Goal: Task Accomplishment & Management: Manage account settings

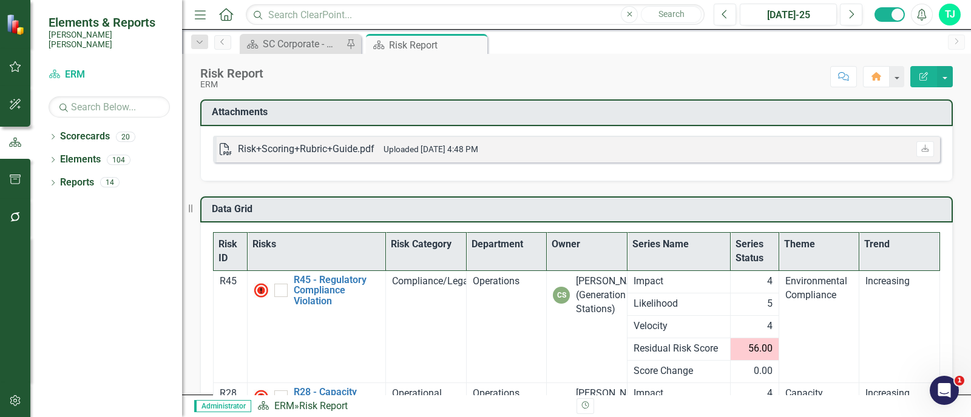
drag, startPoint x: 775, startPoint y: 41, endPoint x: 590, endPoint y: 224, distance: 259.5
click at [590, 224] on div "Risk ID Risks Risk Category Department Owner Series Name Series Status Theme Tr…" at bounding box center [576, 405] width 752 height 365
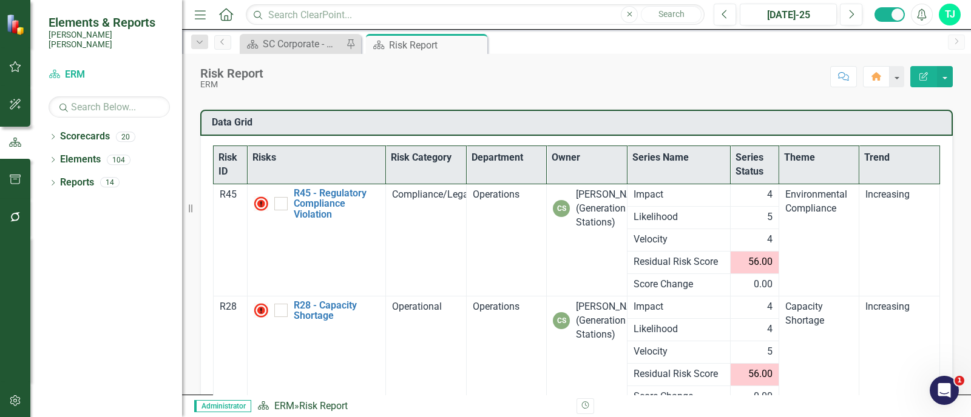
scroll to position [86, 0]
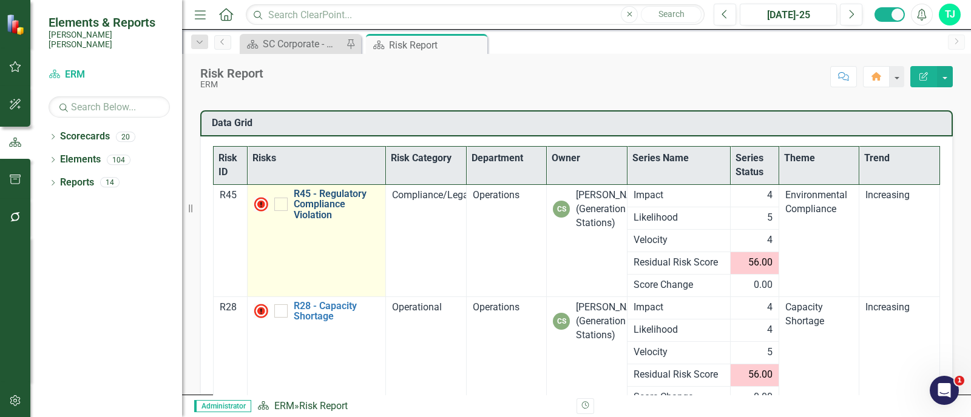
click at [308, 206] on link "R45 - Regulatory Compliance Violation" at bounding box center [337, 205] width 86 height 32
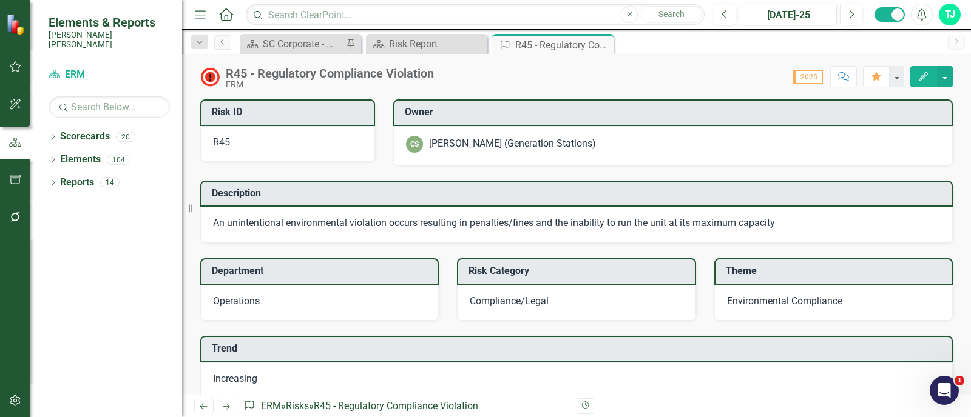
scroll to position [490, 0]
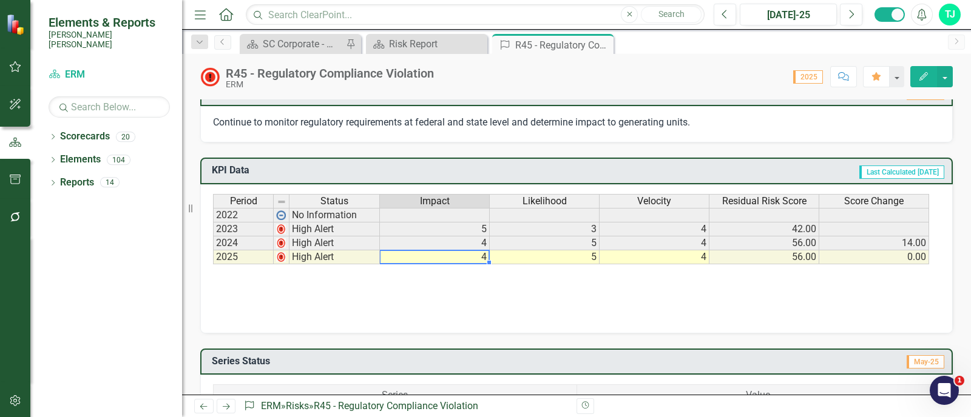
click at [466, 251] on td "4" at bounding box center [435, 258] width 110 height 14
click at [486, 254] on td "4" at bounding box center [435, 258] width 110 height 14
click at [486, 254] on textarea at bounding box center [434, 257] width 110 height 15
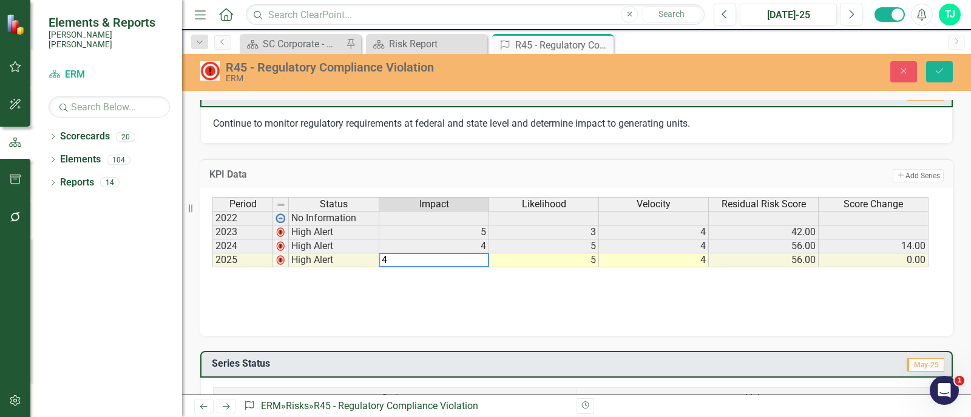
click at [520, 254] on td "5" at bounding box center [544, 261] width 110 height 14
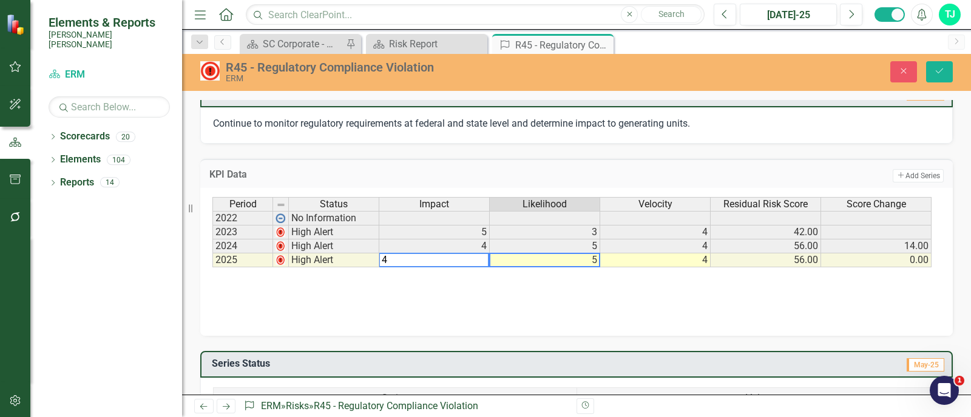
click at [520, 254] on td "5" at bounding box center [545, 261] width 110 height 14
click at [691, 258] on td "4" at bounding box center [655, 261] width 110 height 14
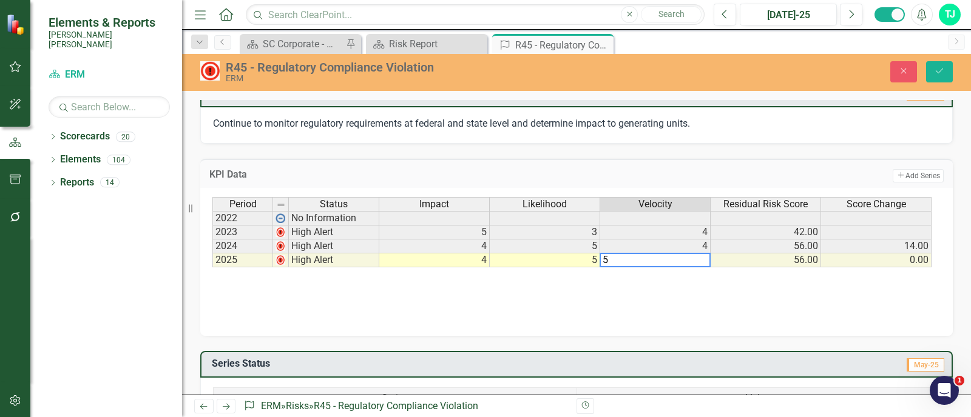
type textarea "4"
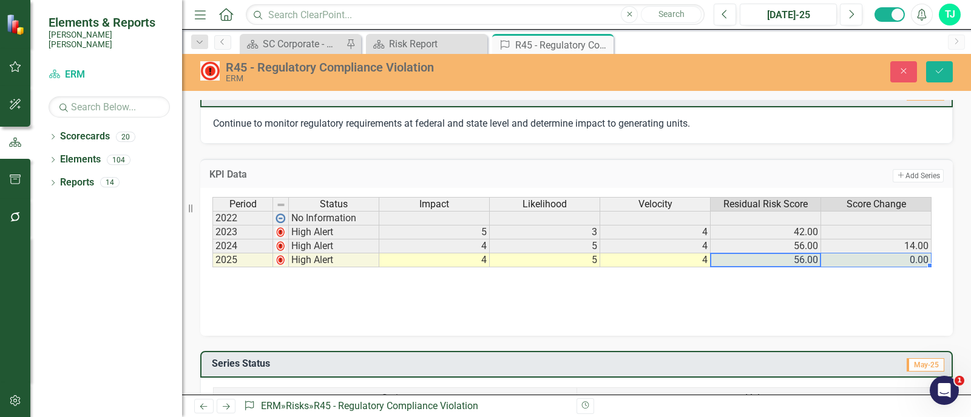
drag, startPoint x: 805, startPoint y: 260, endPoint x: 863, endPoint y: 260, distance: 57.6
click at [862, 260] on tr "2025 High Alert 4 5 4 56.00 0.00" at bounding box center [571, 261] width 719 height 14
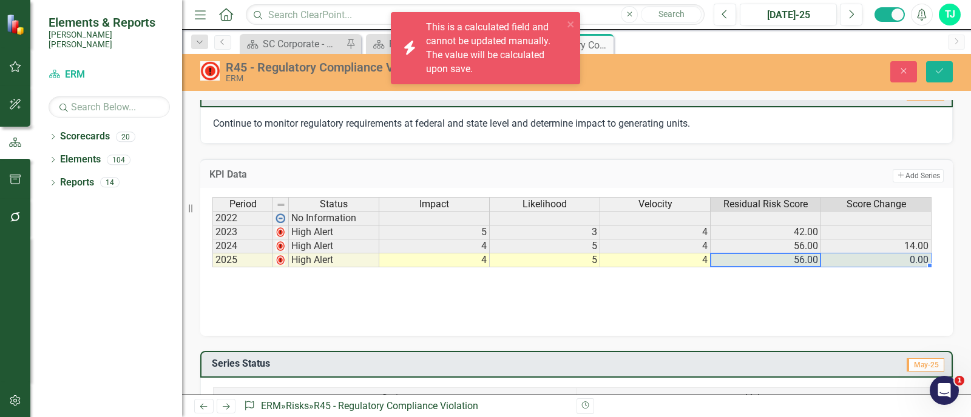
click at [854, 291] on div "Period Status Impact Likelihood Velocity Residual Risk Score Score Change 2022 …" at bounding box center [576, 257] width 728 height 121
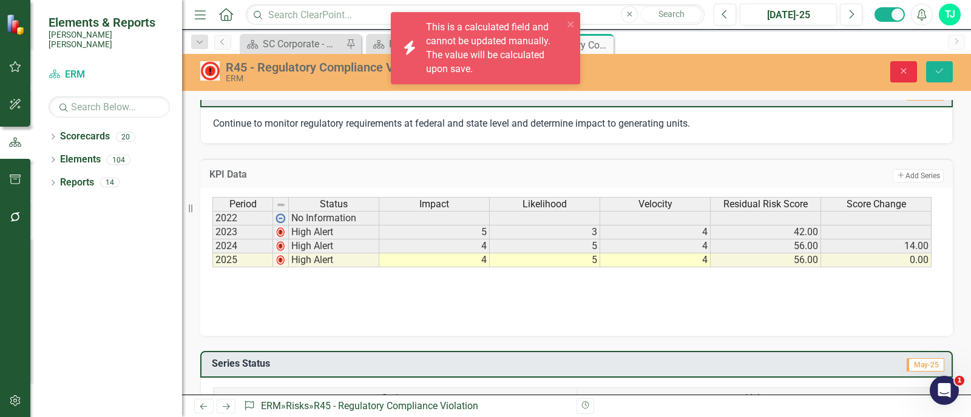
drag, startPoint x: 897, startPoint y: 61, endPoint x: 744, endPoint y: 110, distance: 160.0
click at [862, 62] on button "Close" at bounding box center [903, 71] width 27 height 21
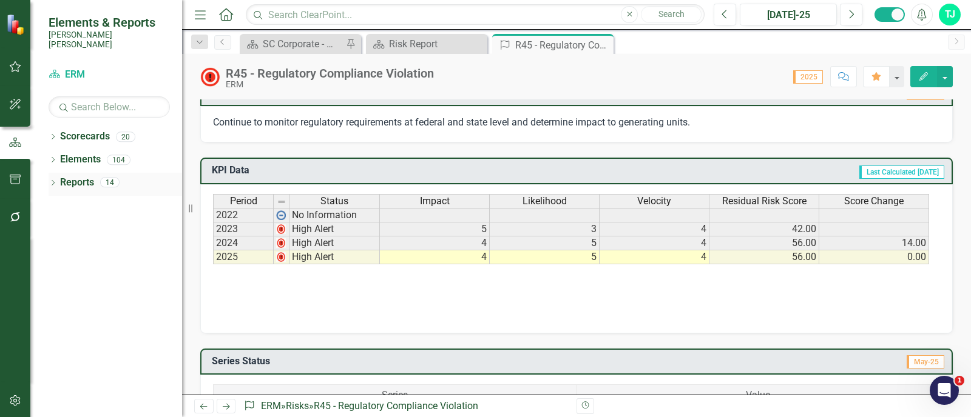
click at [52, 181] on icon "Dropdown" at bounding box center [53, 184] width 8 height 7
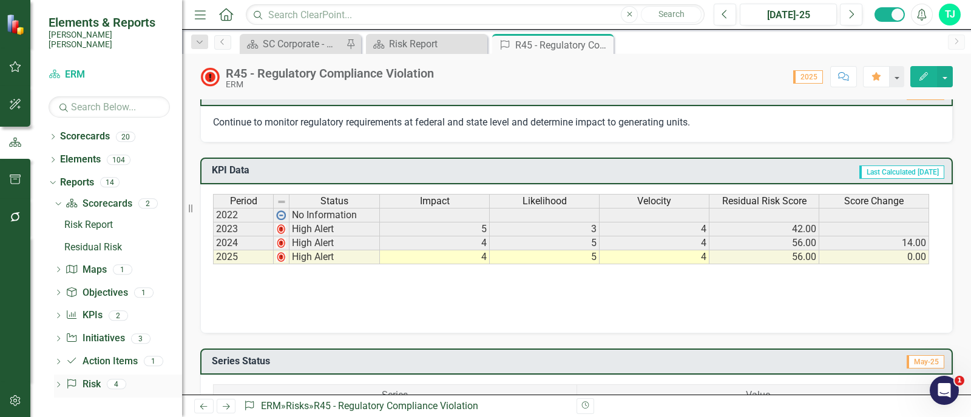
drag, startPoint x: 59, startPoint y: 383, endPoint x: 59, endPoint y: 376, distance: 7.3
click at [59, 371] on div "Dropdown Risk Risk 4" at bounding box center [118, 386] width 128 height 23
click at [58, 371] on icon at bounding box center [58, 384] width 3 height 5
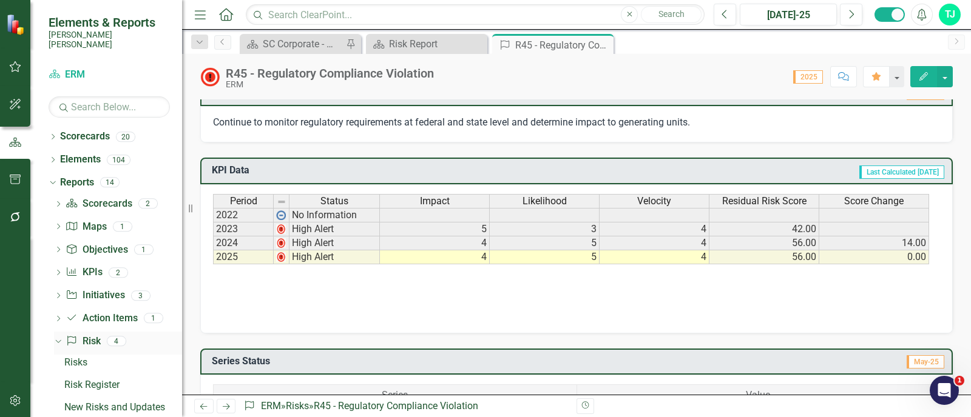
scroll to position [33, 0]
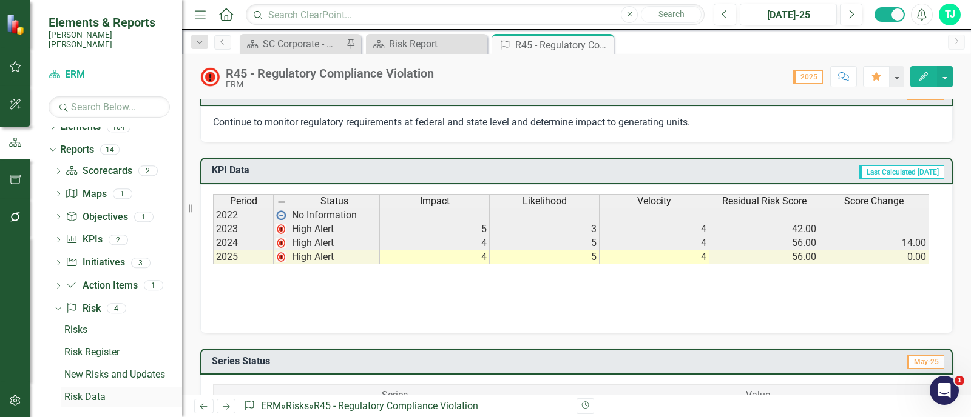
click at [85, 371] on link "Risk Data" at bounding box center [121, 397] width 121 height 19
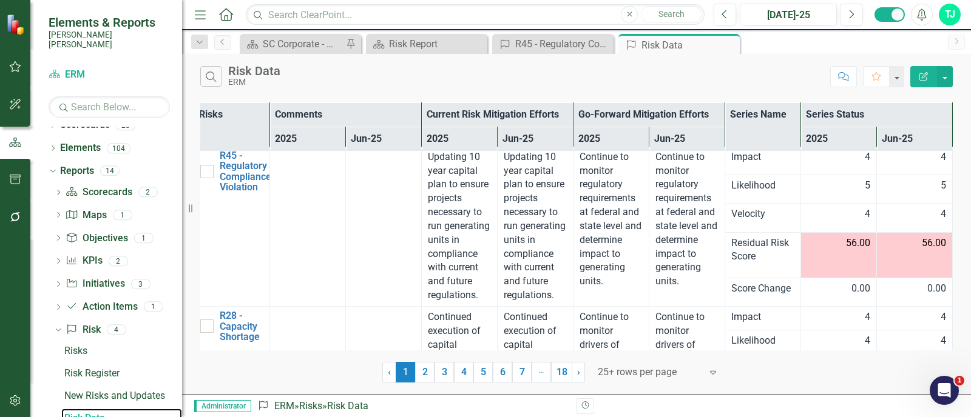
scroll to position [0, 15]
